Goal: Task Accomplishment & Management: Use online tool/utility

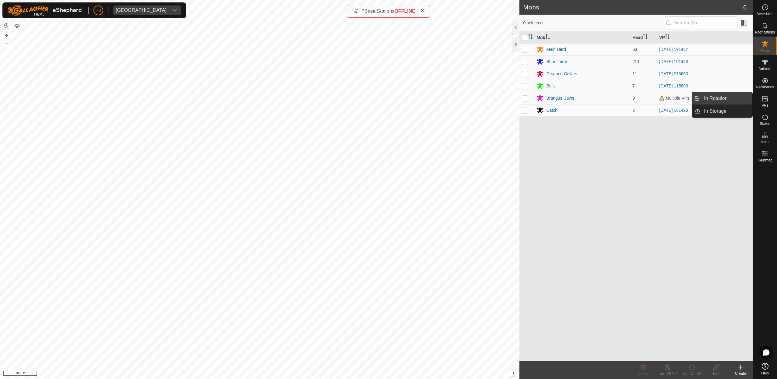
click at [726, 100] on link "In Rotation" at bounding box center [727, 98] width 52 height 12
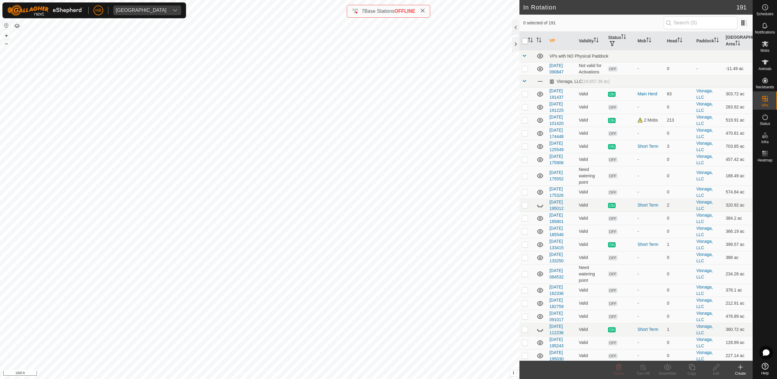
click at [527, 39] on input "checkbox" at bounding box center [525, 41] width 6 height 6
checkbox input "true"
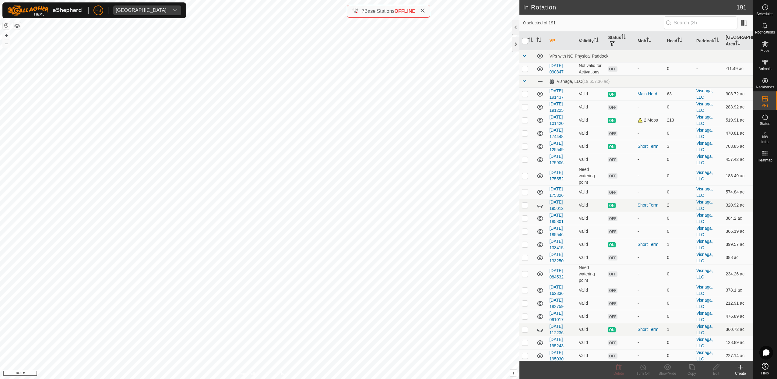
checkbox input "true"
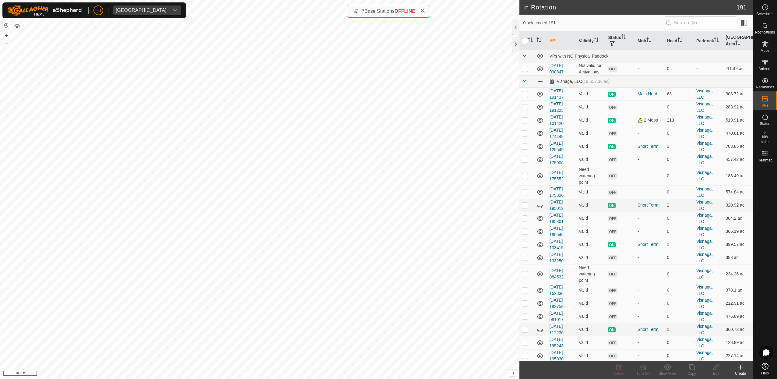
checkbox input "true"
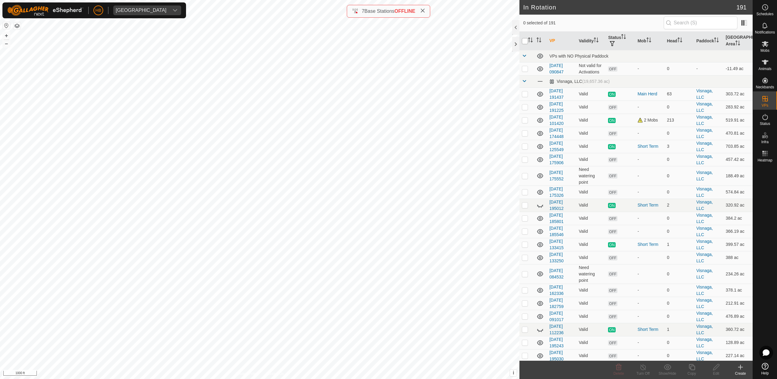
checkbox input "true"
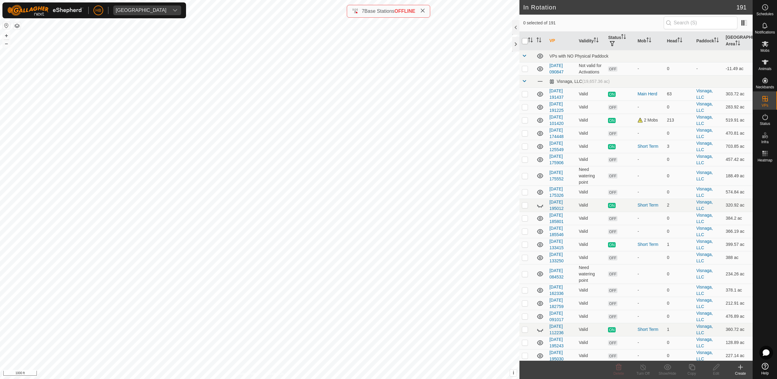
checkbox input "true"
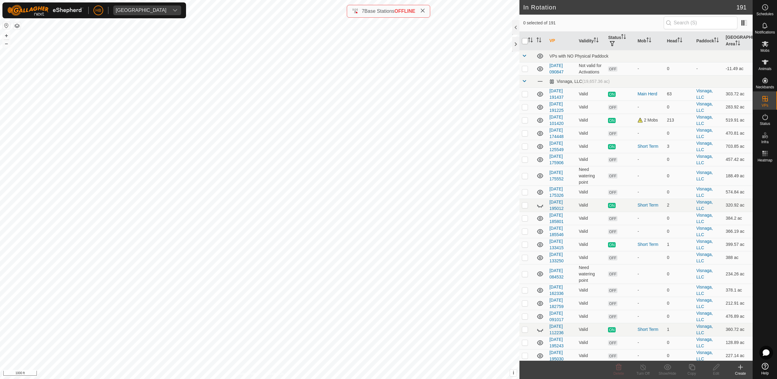
checkbox input "true"
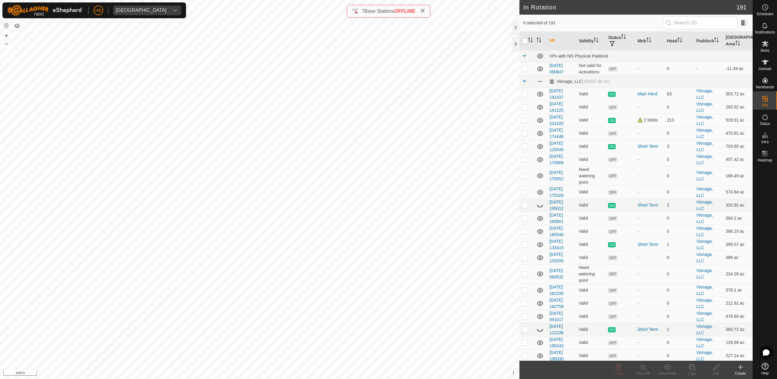
checkbox input "true"
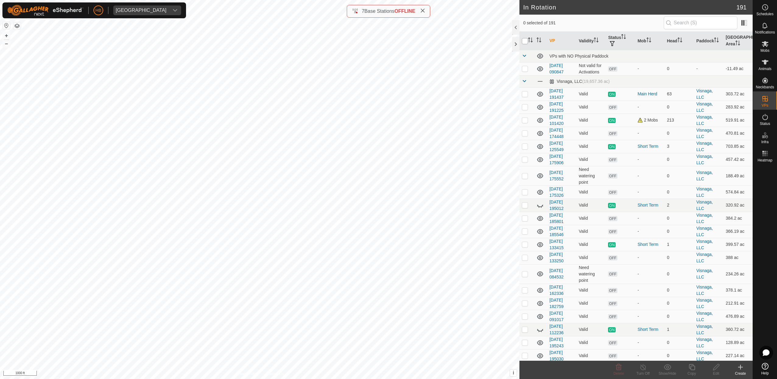
checkbox input "true"
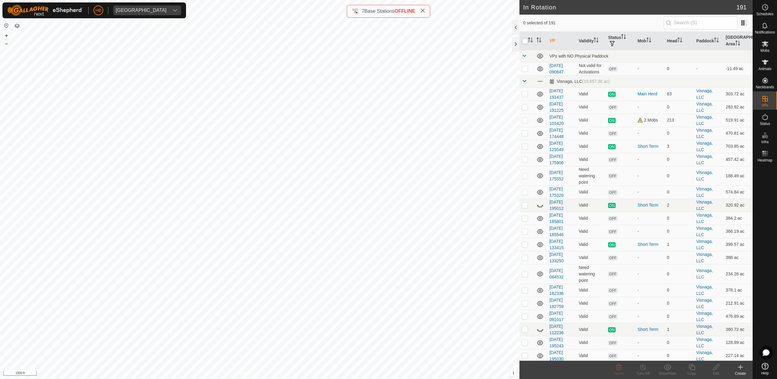
checkbox input "true"
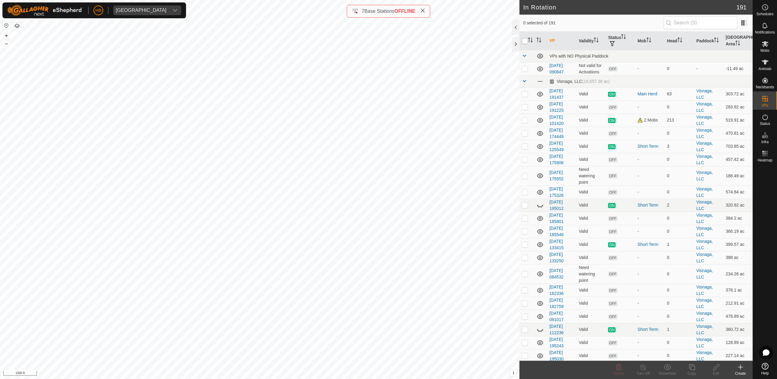
checkbox input "true"
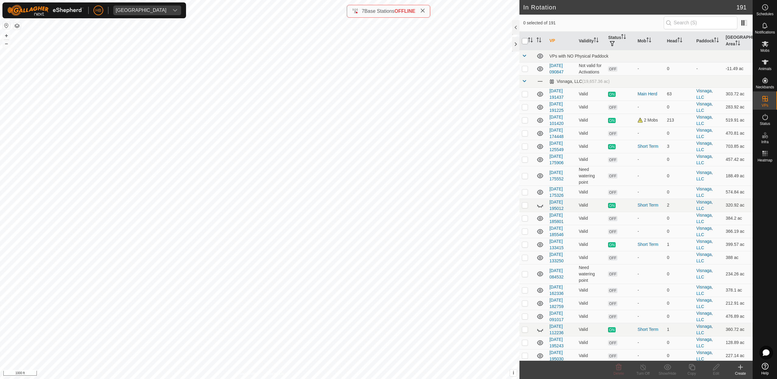
checkbox input "true"
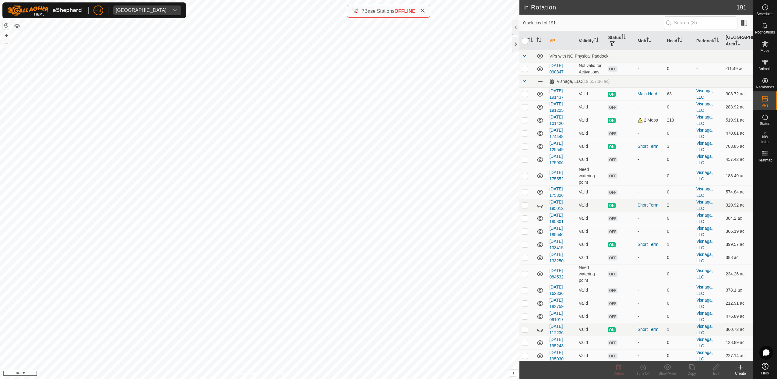
checkbox input "true"
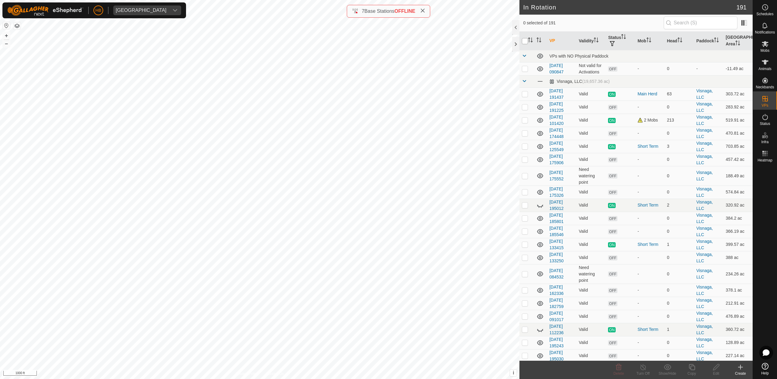
checkbox input "true"
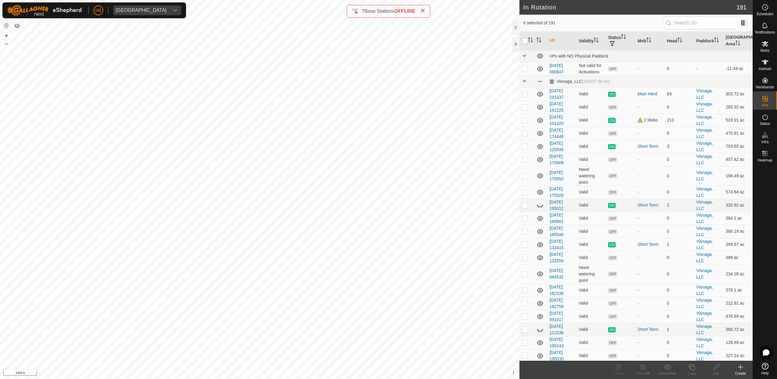
checkbox input "true"
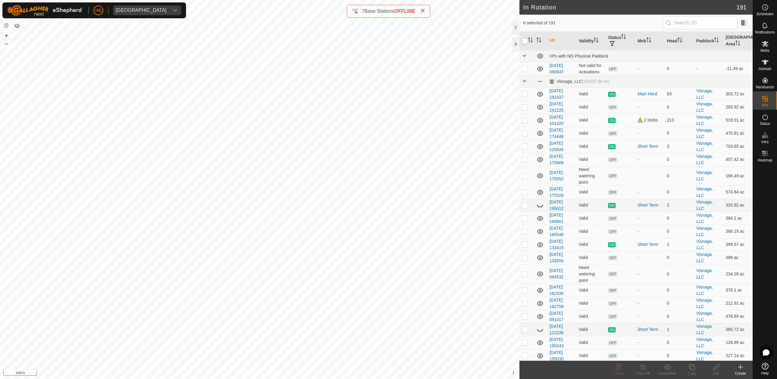
checkbox input "true"
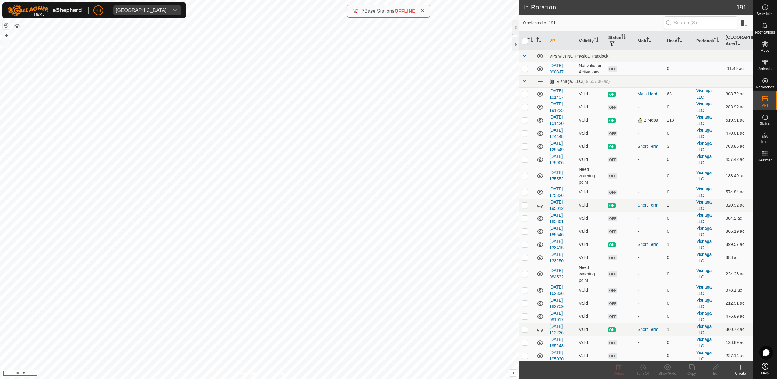
checkbox input "true"
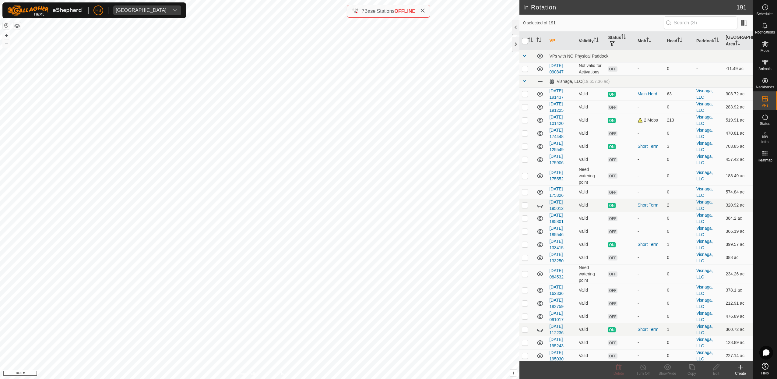
checkbox input "true"
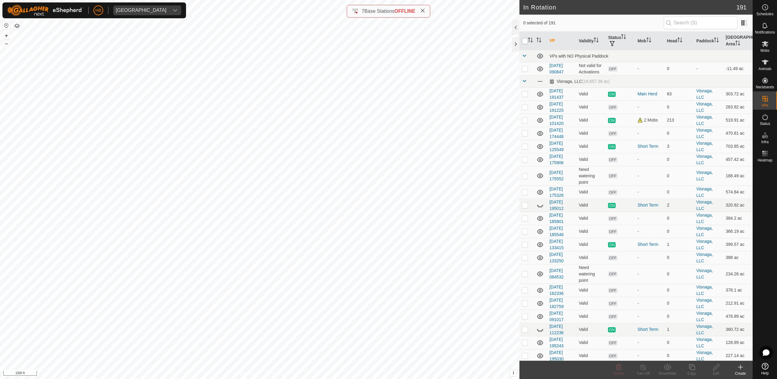
checkbox input "true"
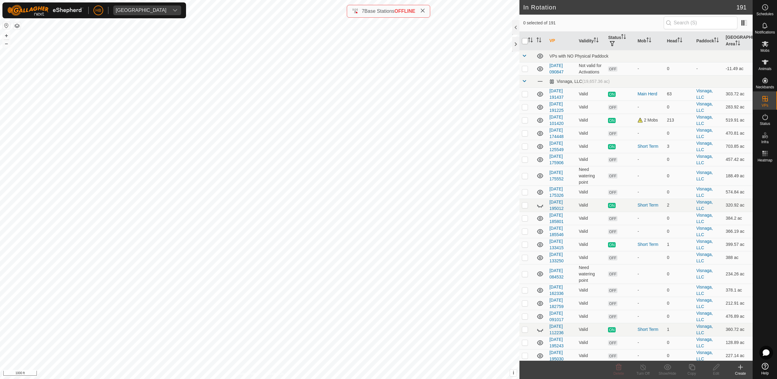
checkbox input "true"
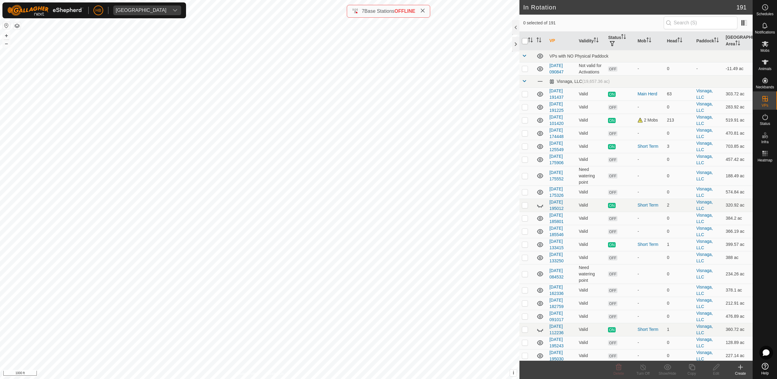
checkbox input "true"
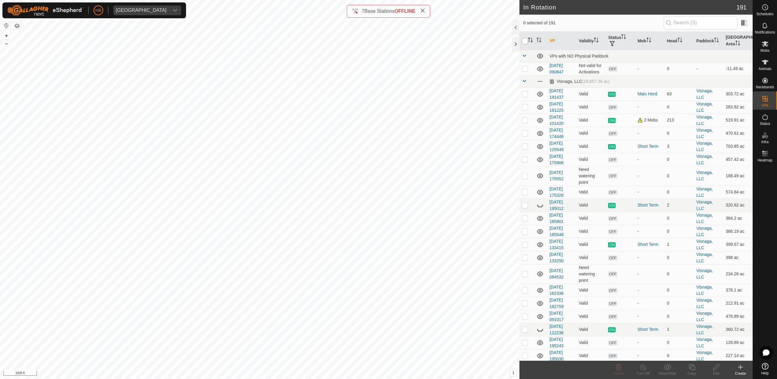
checkbox input "true"
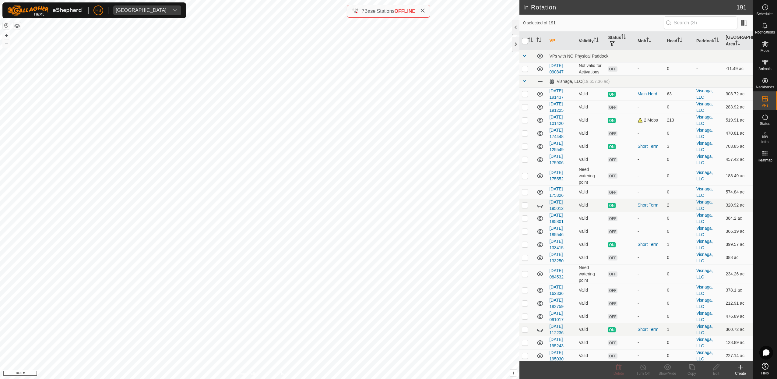
checkbox input "true"
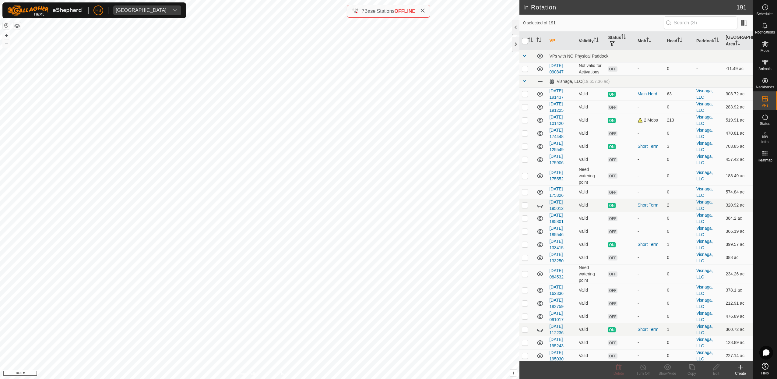
checkbox input "true"
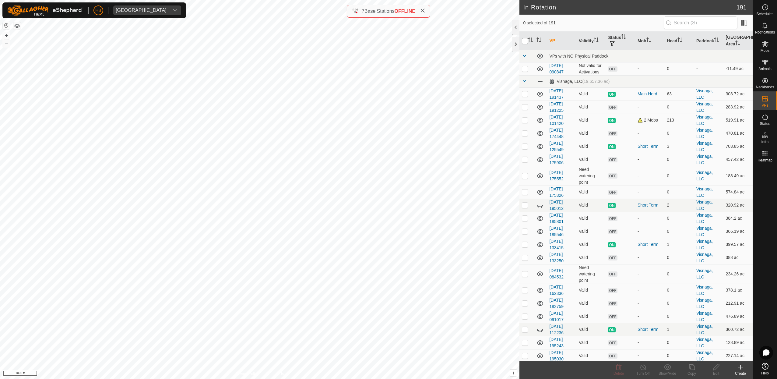
checkbox input "true"
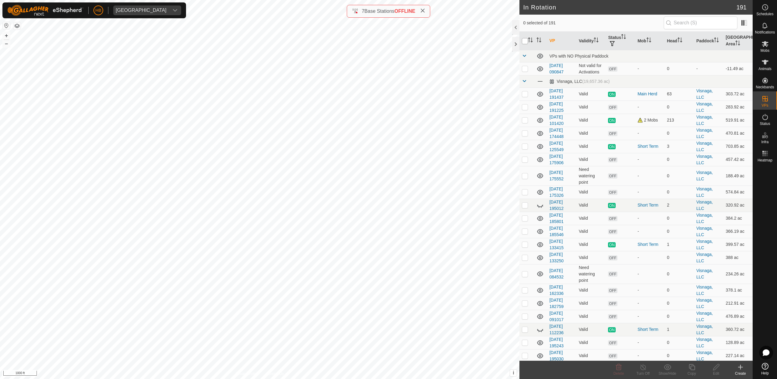
checkbox input "true"
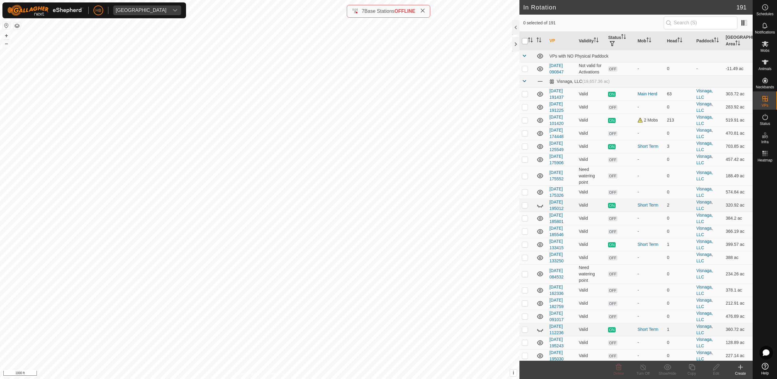
checkbox input "true"
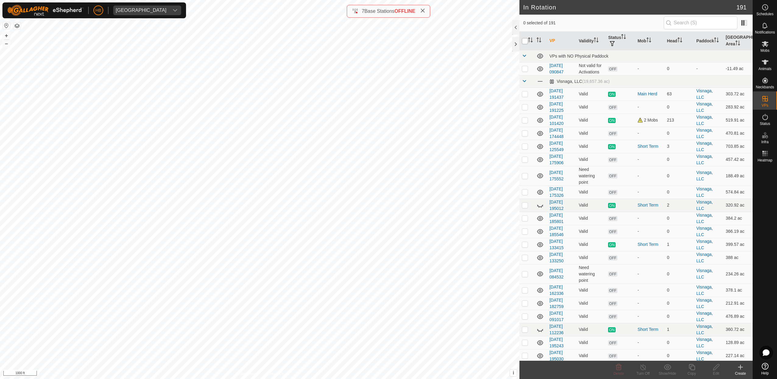
checkbox input "true"
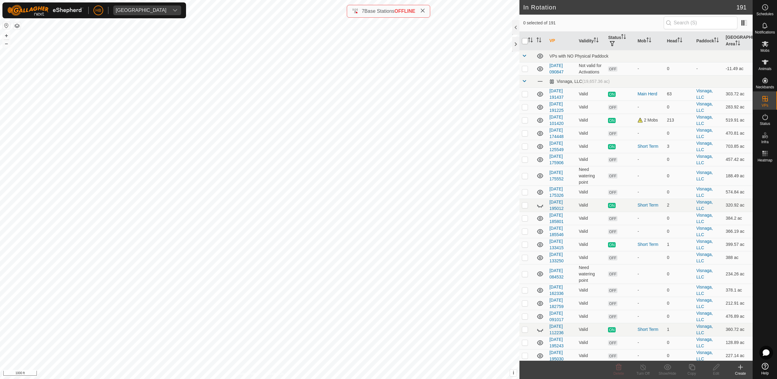
checkbox input "true"
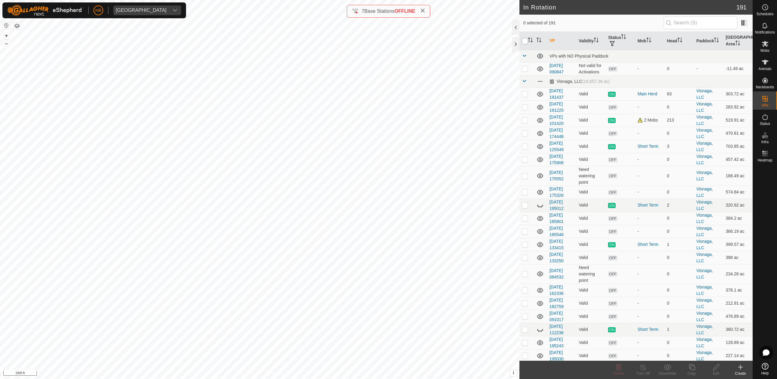
checkbox input "true"
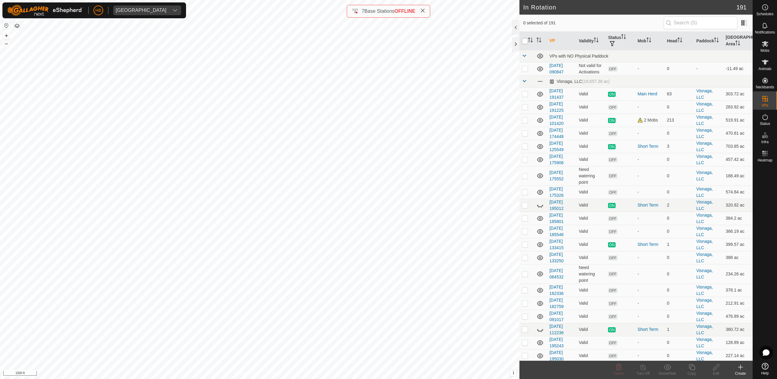
checkbox input "true"
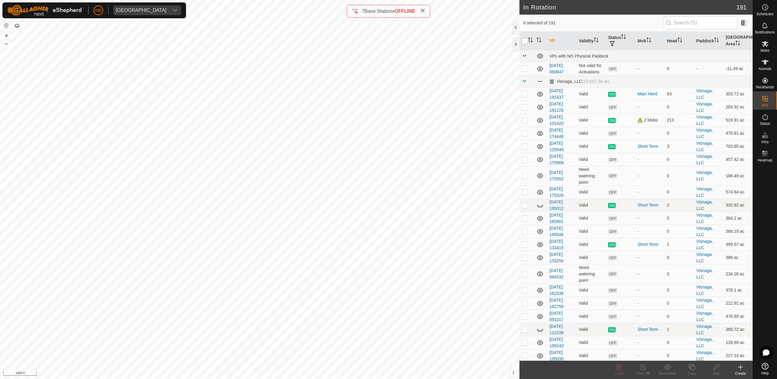
checkbox input "true"
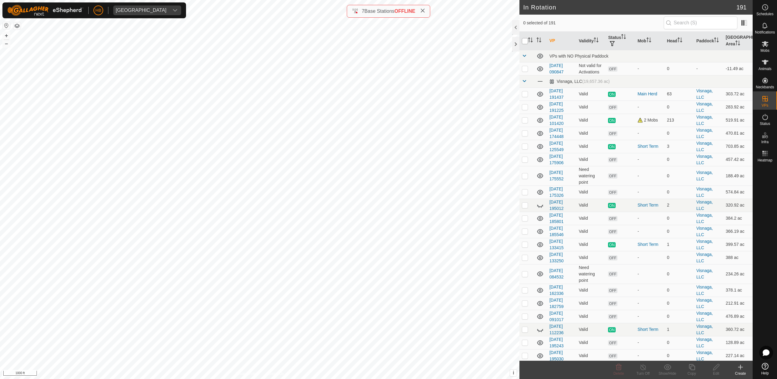
checkbox input "true"
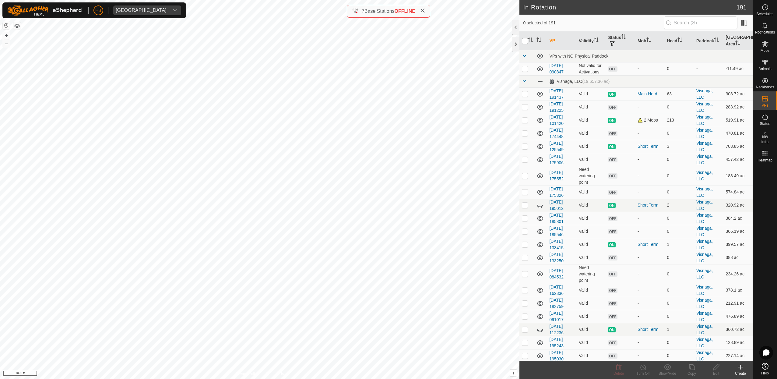
checkbox input "true"
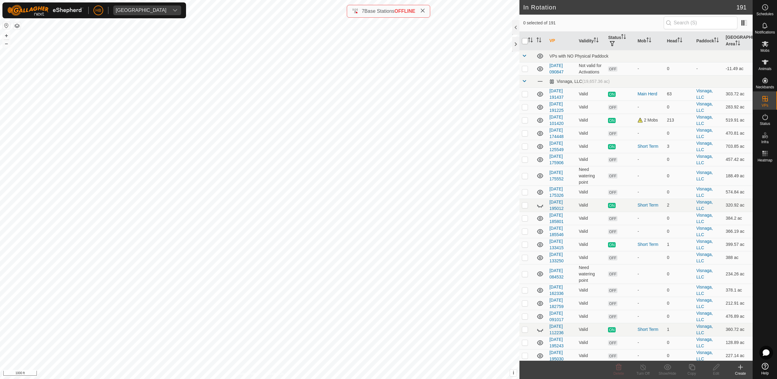
checkbox input "true"
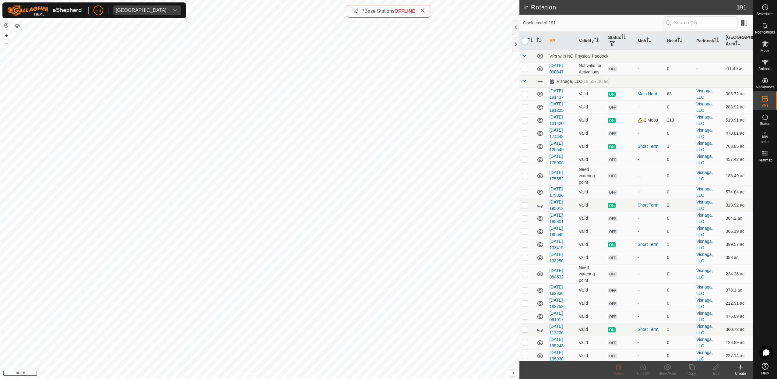
checkbox input "true"
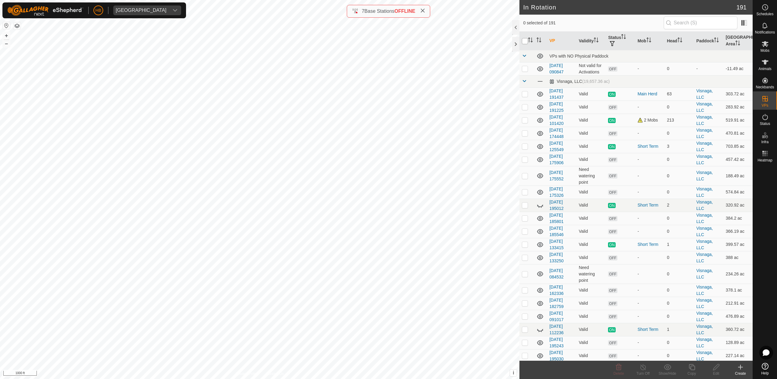
checkbox input "true"
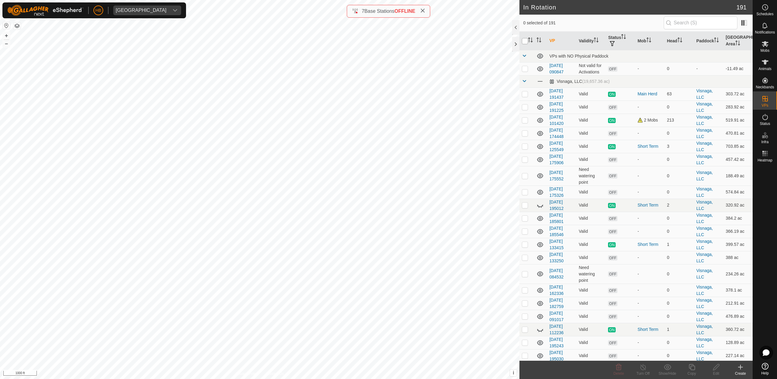
checkbox input "true"
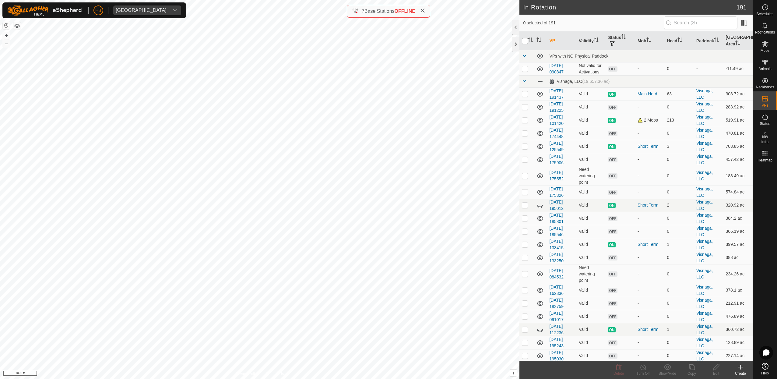
checkbox input "true"
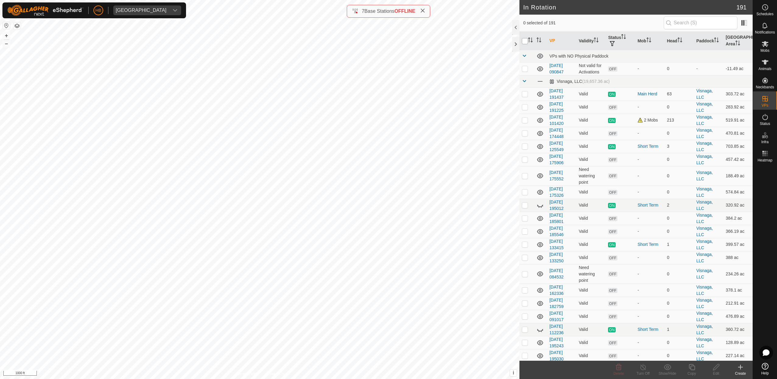
checkbox input "true"
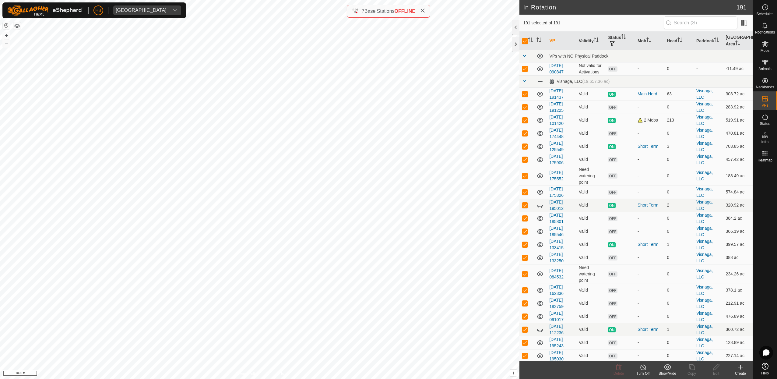
click at [671, 366] on icon at bounding box center [668, 366] width 8 height 7
click at [672, 337] on link "Hide" at bounding box center [686, 340] width 60 height 12
click at [632, 245] on td "ON" at bounding box center [621, 244] width 30 height 13
click at [522, 42] on input "checkbox" at bounding box center [525, 41] width 6 height 6
checkbox input "false"
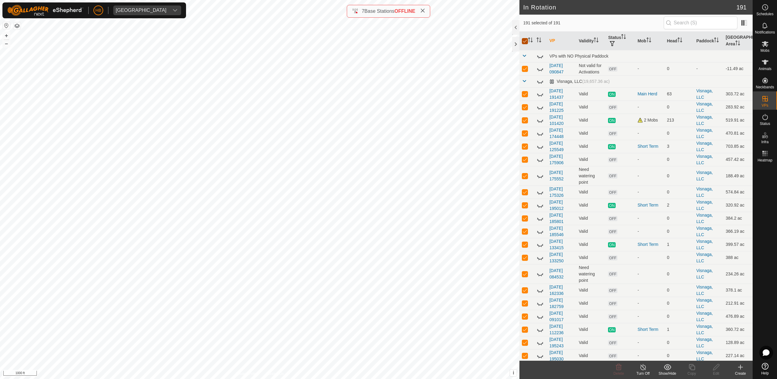
checkbox input "false"
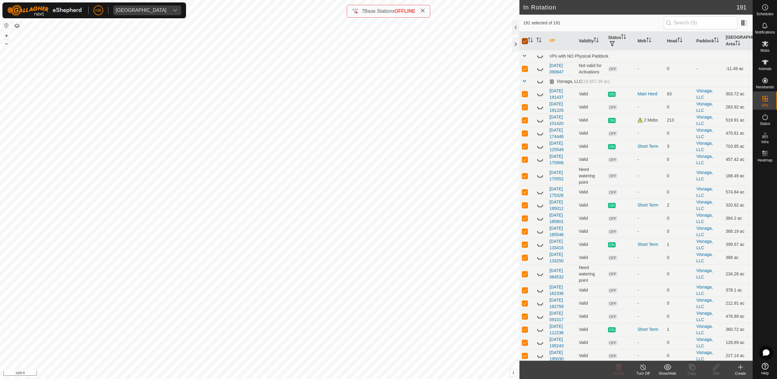
checkbox input "false"
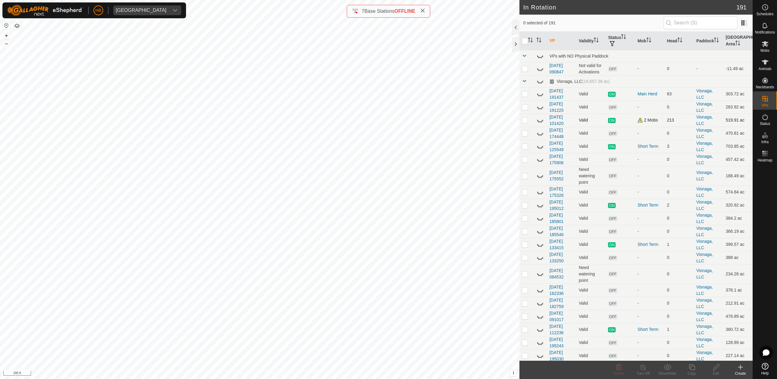
click at [525, 120] on p-checkbox at bounding box center [525, 120] width 6 height 5
click at [690, 366] on icon at bounding box center [692, 366] width 8 height 7
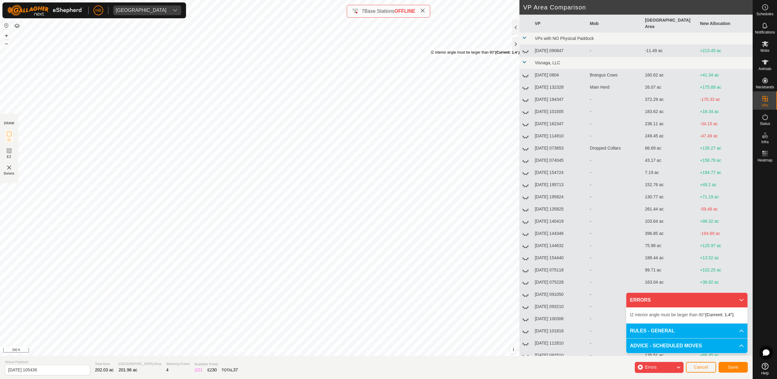
click at [431, 50] on div "IZ interior angle must be larger than 80° (Current: 1.4°) ." at bounding box center [476, 52] width 90 height 5
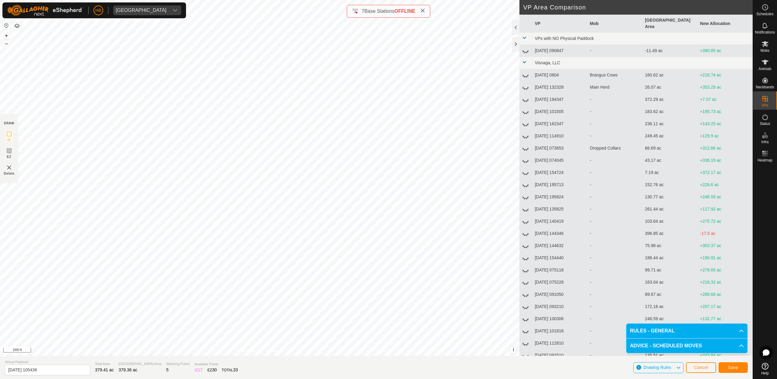
click at [732, 366] on span "Save" at bounding box center [733, 367] width 10 height 5
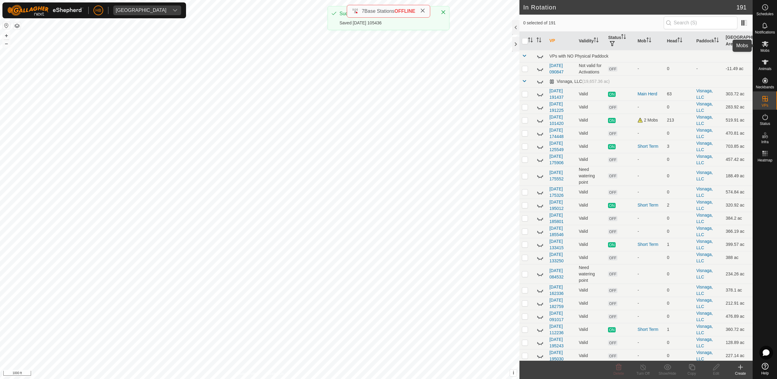
click at [765, 51] on span "Mobs" at bounding box center [765, 51] width 9 height 4
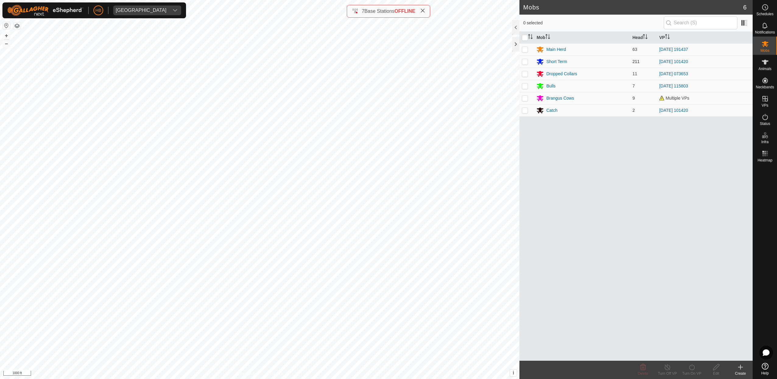
click at [525, 61] on p-checkbox at bounding box center [525, 61] width 6 height 5
click at [693, 369] on icon at bounding box center [691, 367] width 5 height 6
click at [691, 356] on link "Now" at bounding box center [710, 354] width 60 height 12
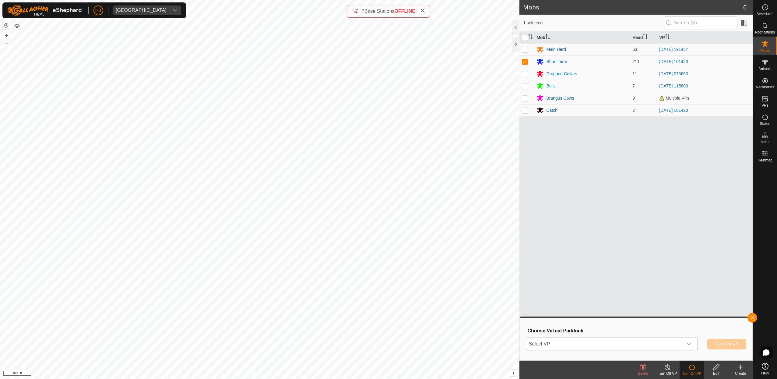
click at [666, 344] on span "Select VP" at bounding box center [604, 344] width 157 height 12
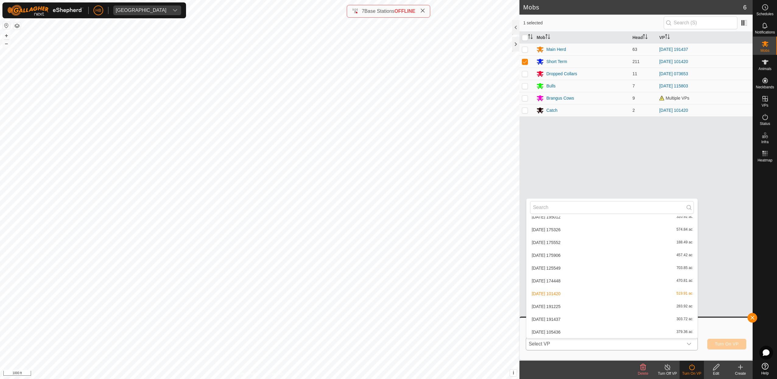
scroll to position [2362, 0]
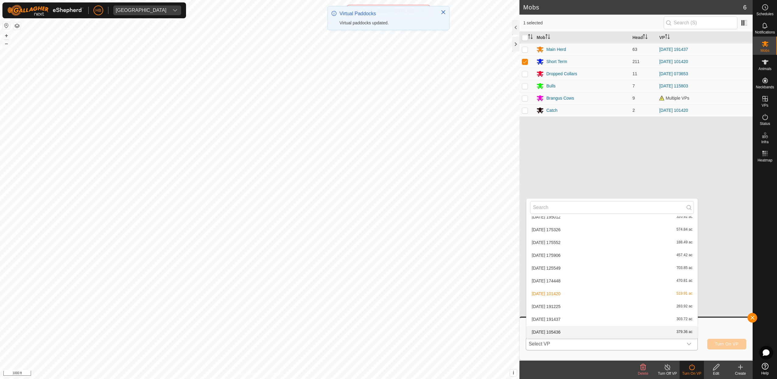
click at [626, 330] on li "[DATE] 105436 379.36 ac" at bounding box center [612, 332] width 171 height 12
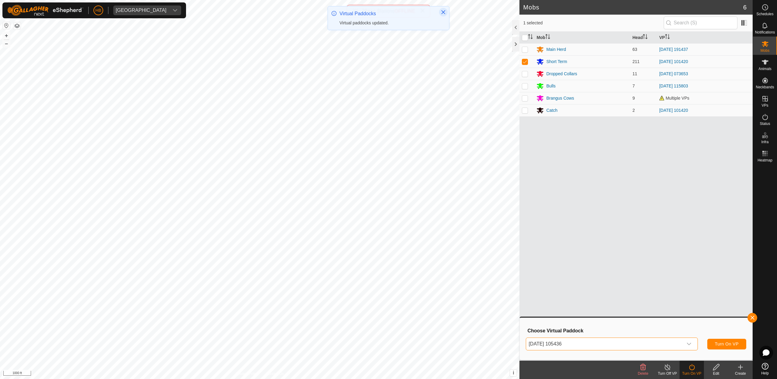
click at [444, 13] on icon "Close" at bounding box center [443, 12] width 5 height 5
click at [524, 111] on p-checkbox at bounding box center [525, 110] width 6 height 5
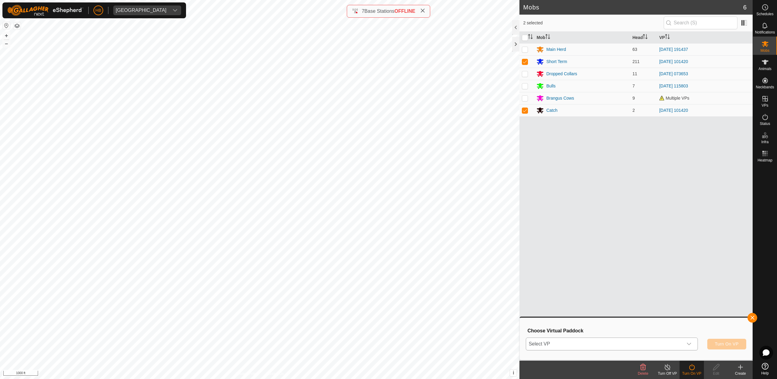
click at [666, 335] on div "Choose Virtual Paddock Select VP Turn On VP" at bounding box center [636, 338] width 225 height 35
click at [666, 348] on span "Select VP" at bounding box center [604, 344] width 157 height 12
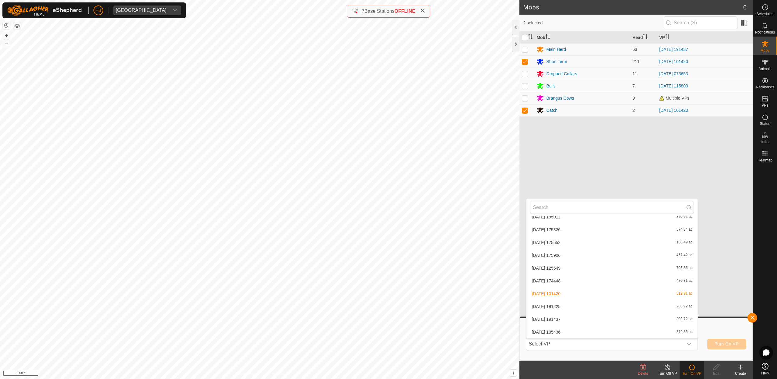
click at [633, 331] on li "[DATE] 105436 379.36 ac" at bounding box center [612, 332] width 171 height 12
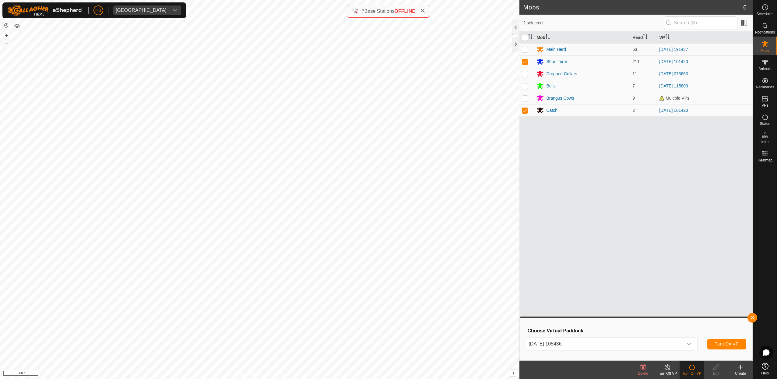
click at [713, 338] on div "[DATE] 105436 Turn On VP" at bounding box center [636, 344] width 221 height 15
click at [713, 346] on button "Turn On VP" at bounding box center [727, 344] width 39 height 11
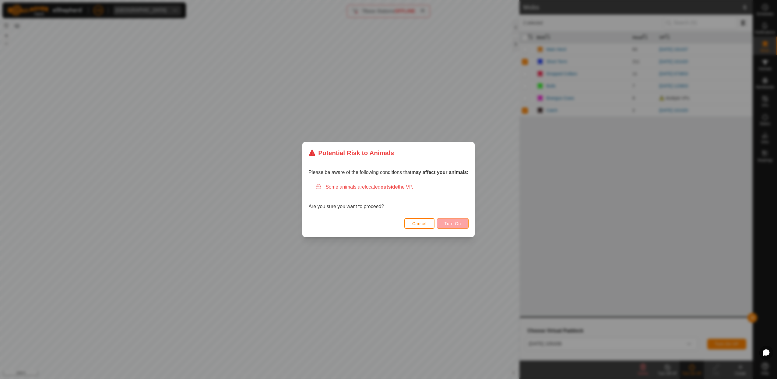
click at [455, 221] on button "Turn On" at bounding box center [453, 223] width 32 height 11
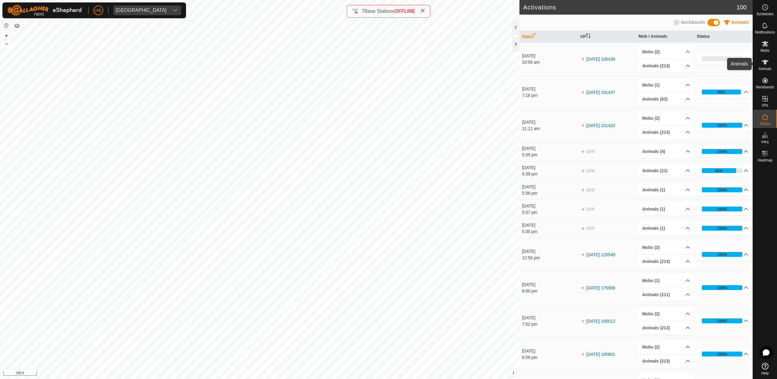
click at [763, 65] on icon at bounding box center [765, 61] width 7 height 7
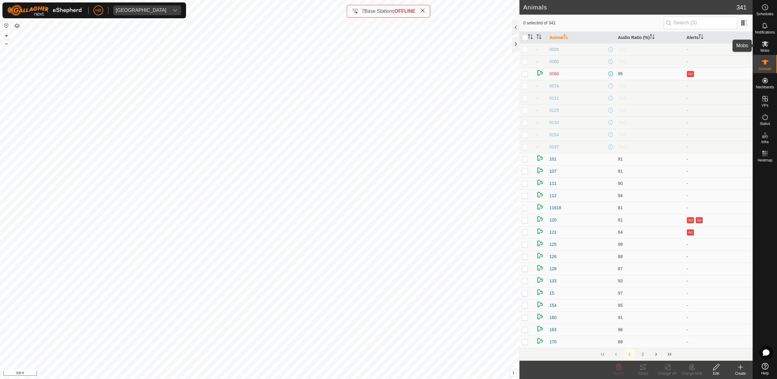
click at [766, 43] on icon at bounding box center [765, 44] width 7 height 6
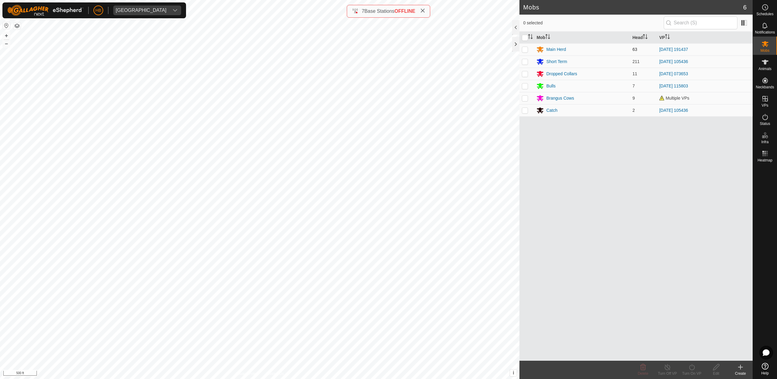
click at [523, 51] on p-checkbox at bounding box center [525, 49] width 6 height 5
click at [770, 101] on es-virtualpaddocks-svg-icon at bounding box center [765, 99] width 11 height 10
click at [732, 101] on link "In Rotation" at bounding box center [727, 98] width 52 height 12
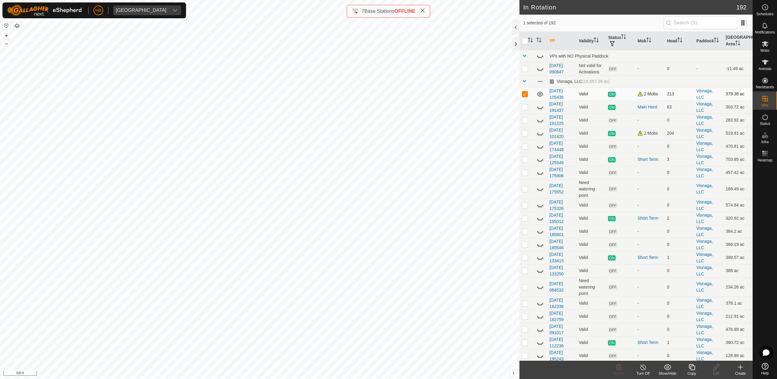
click at [527, 95] on p-checkbox at bounding box center [525, 93] width 6 height 5
click at [528, 132] on p-checkbox at bounding box center [525, 133] width 6 height 5
click at [538, 107] on icon at bounding box center [540, 107] width 7 height 7
click at [526, 133] on p-checkbox at bounding box center [525, 133] width 6 height 5
click at [525, 105] on p-checkbox at bounding box center [525, 106] width 6 height 5
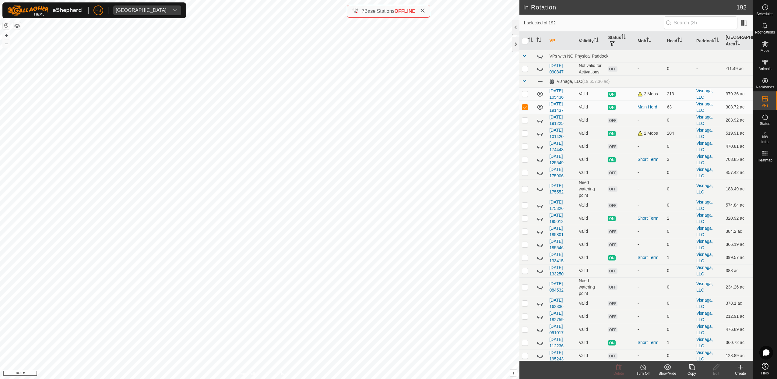
click at [692, 367] on icon at bounding box center [692, 366] width 8 height 7
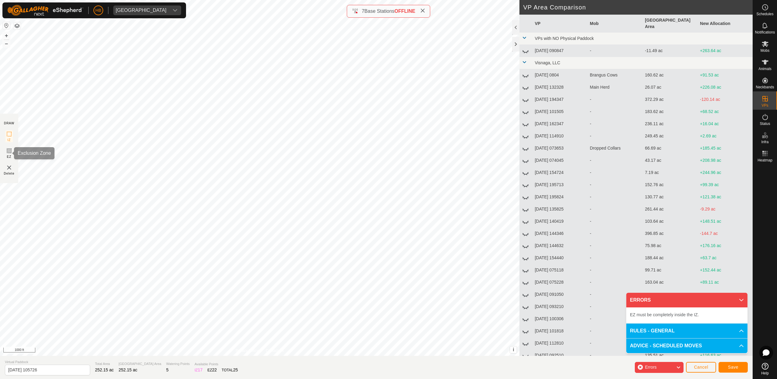
click at [7, 149] on rect at bounding box center [9, 150] width 5 height 5
click at [7, 169] on img at bounding box center [8, 167] width 7 height 7
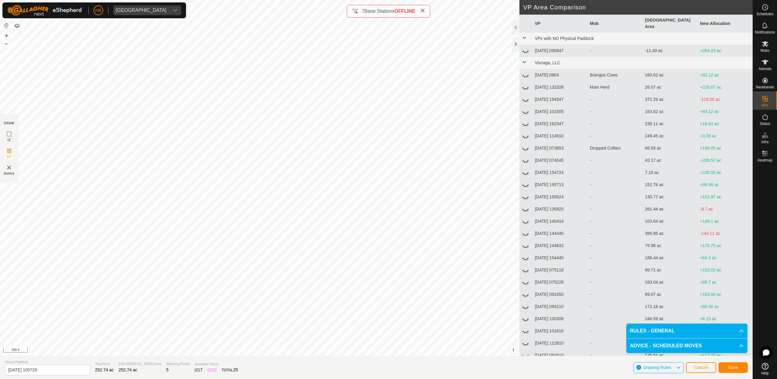
click at [730, 372] on button "Save" at bounding box center [733, 367] width 29 height 11
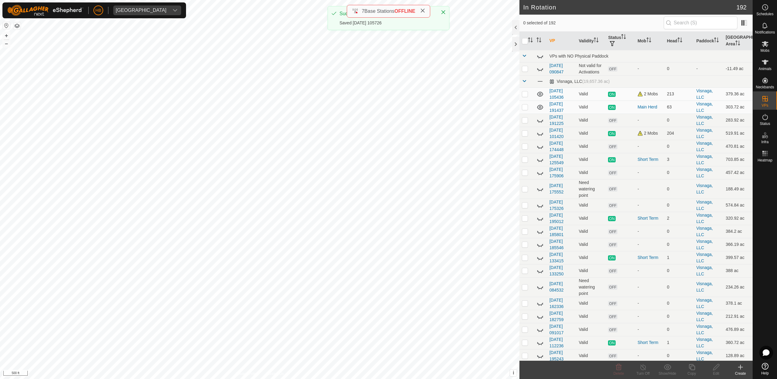
click at [769, 44] on es-mob-svg-icon at bounding box center [765, 44] width 11 height 10
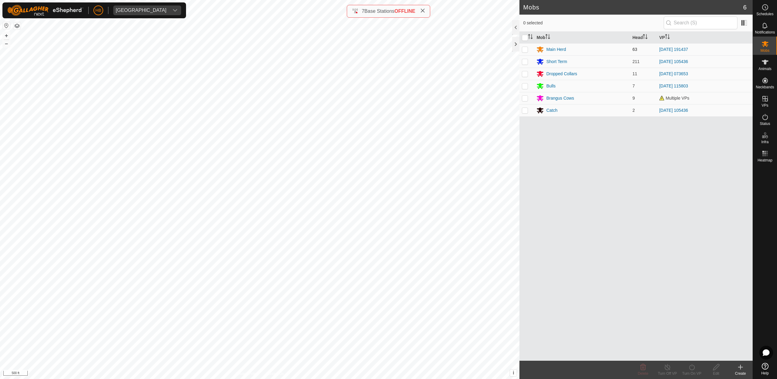
click at [527, 51] on p-checkbox at bounding box center [525, 49] width 6 height 5
click at [526, 52] on td at bounding box center [527, 49] width 15 height 12
click at [689, 364] on icon at bounding box center [692, 366] width 8 height 7
click at [689, 352] on link "Now" at bounding box center [710, 354] width 60 height 12
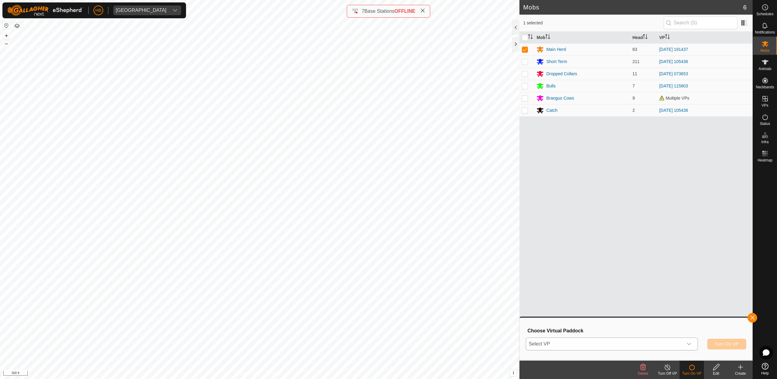
click at [650, 345] on span "Select VP" at bounding box center [604, 344] width 157 height 12
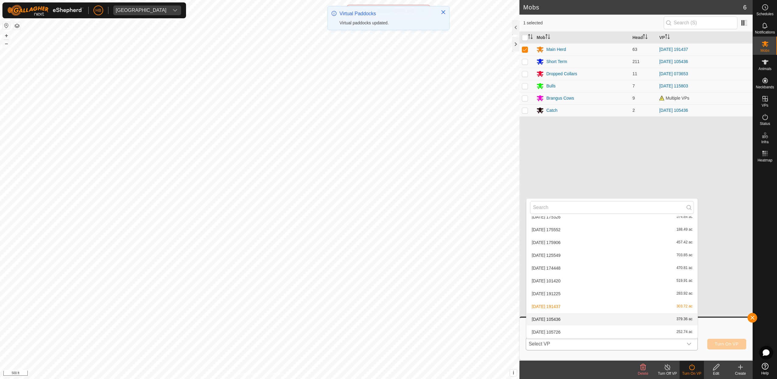
scroll to position [2375, 0]
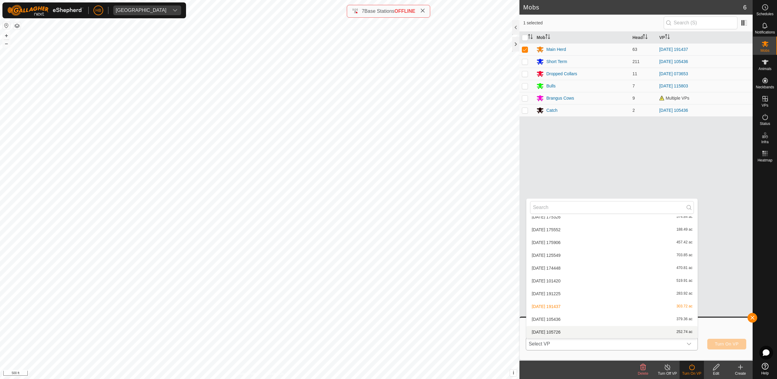
click at [628, 333] on li "[DATE] 105726 252.74 ac" at bounding box center [612, 332] width 171 height 12
